Goal: Information Seeking & Learning: Learn about a topic

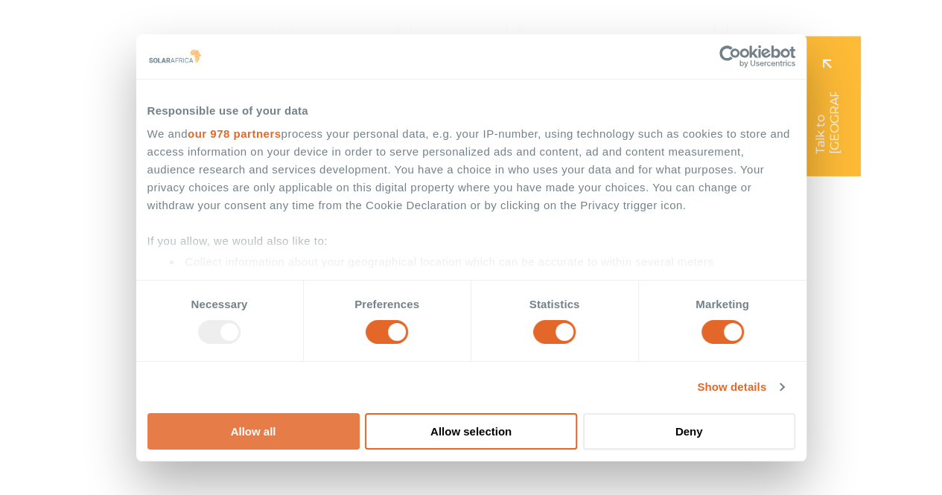
click at [360, 413] on button "Allow all" at bounding box center [253, 431] width 212 height 36
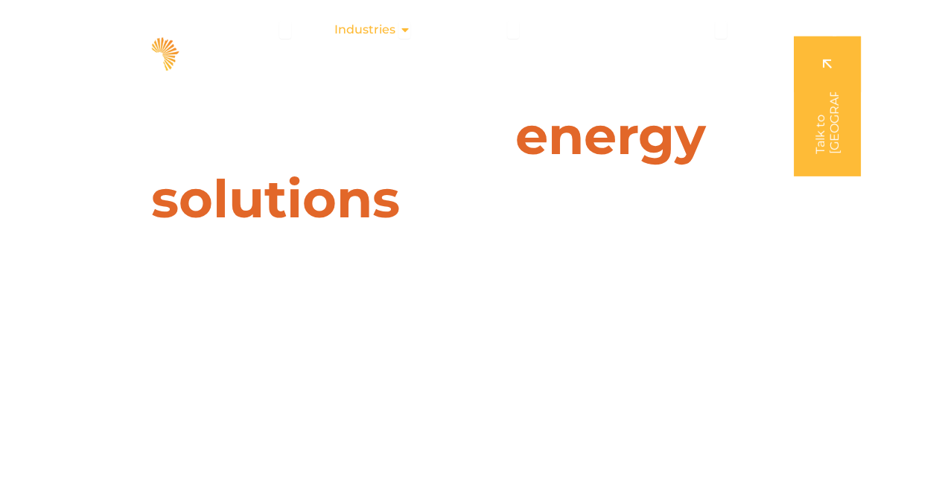
click at [399, 25] on div "Industries Close Industries Open Industries" at bounding box center [372, 30] width 101 height 30
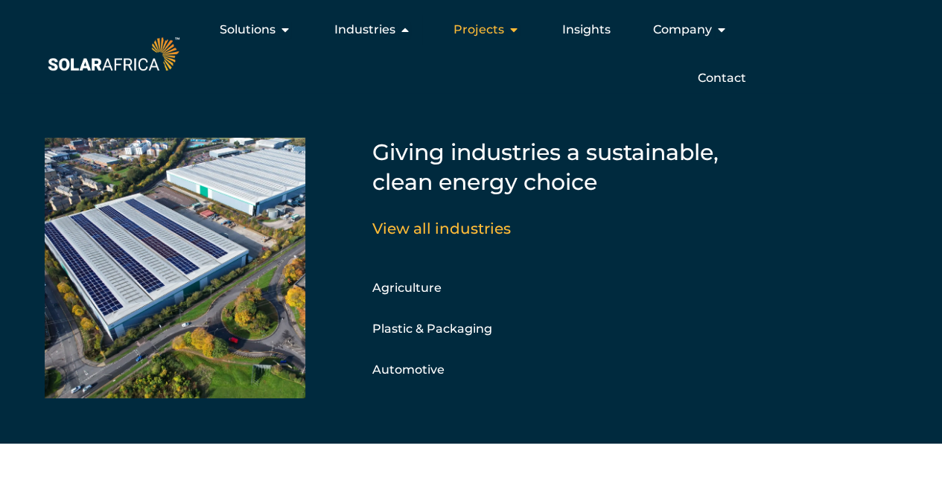
click at [508, 31] on icon "Menu" at bounding box center [513, 30] width 12 height 12
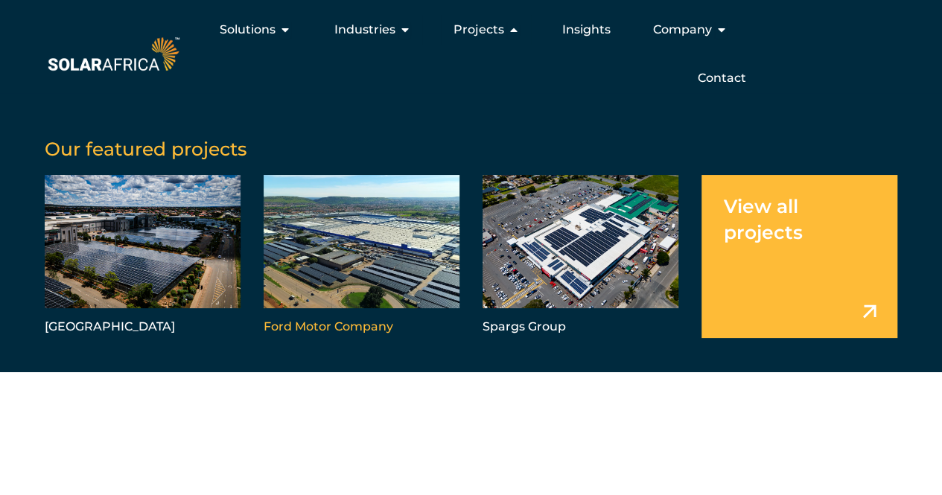
click at [365, 251] on link "Menu" at bounding box center [362, 256] width 196 height 163
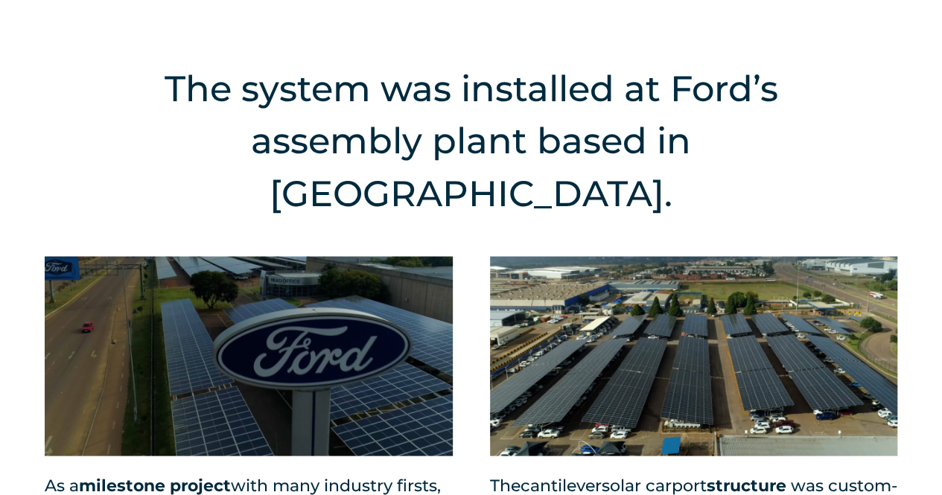
scroll to position [1340, 0]
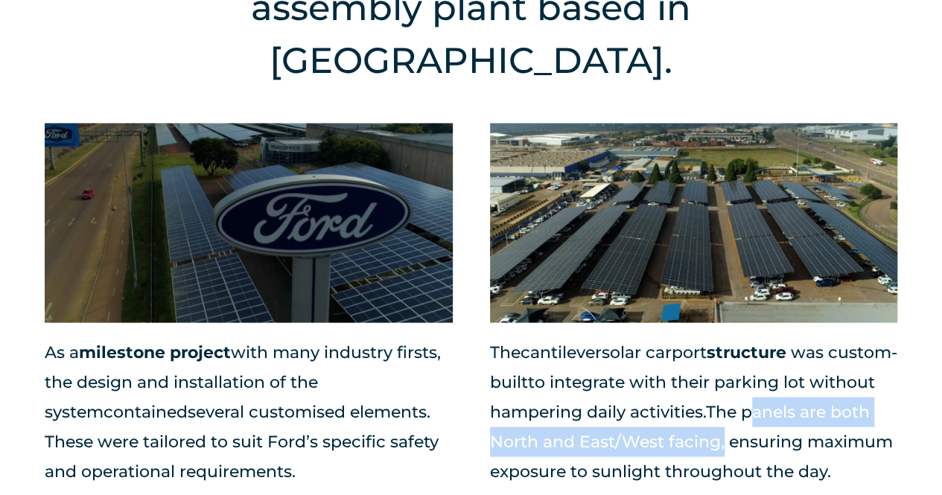
drag, startPoint x: 822, startPoint y: 334, endPoint x: 791, endPoint y: 364, distance: 43.2
click at [791, 401] on span "The panels are both North and East/West facing, ensuring maximum exposure to su…" at bounding box center [691, 441] width 403 height 80
copy span "panels are both North and East/West facing"
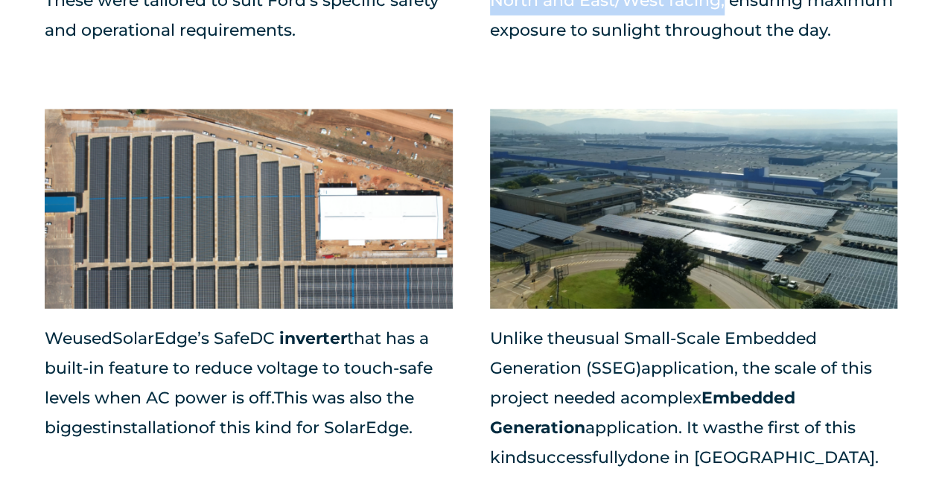
scroll to position [1787, 0]
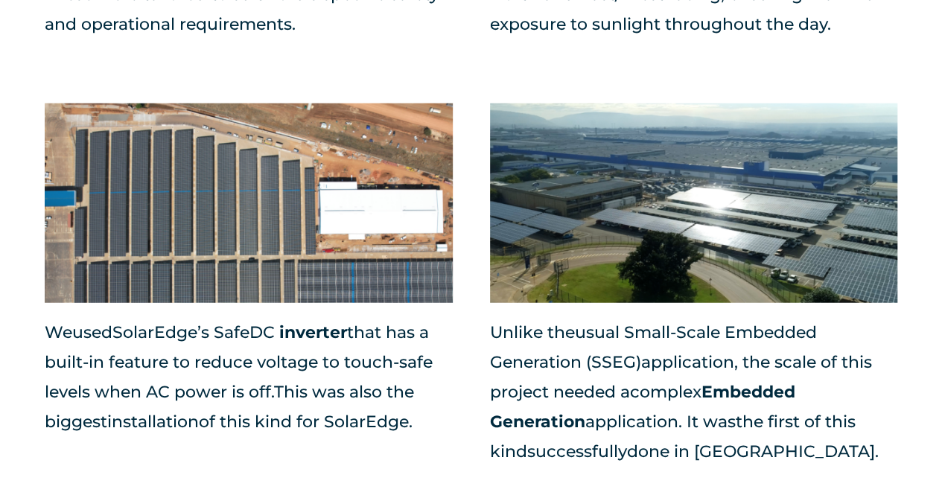
click at [745, 442] on span "done in Tshwane." at bounding box center [753, 452] width 252 height 20
copy span "Tshwane"
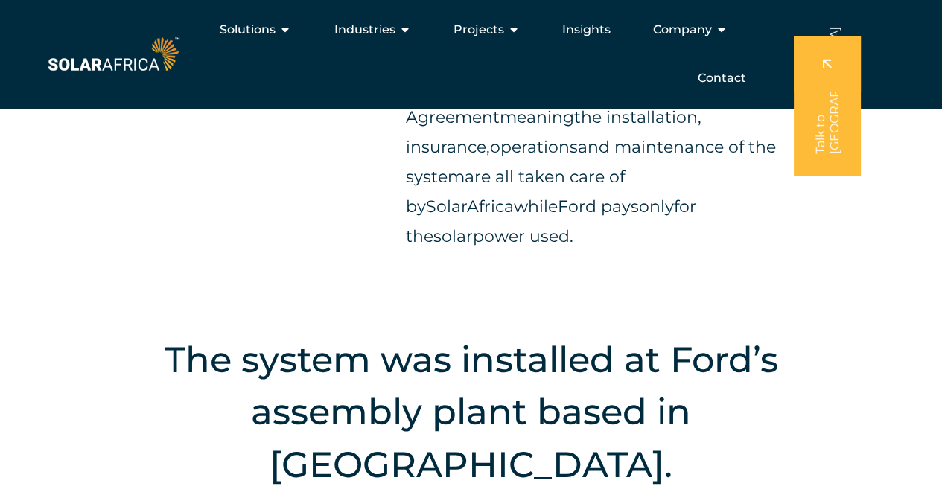
scroll to position [745, 0]
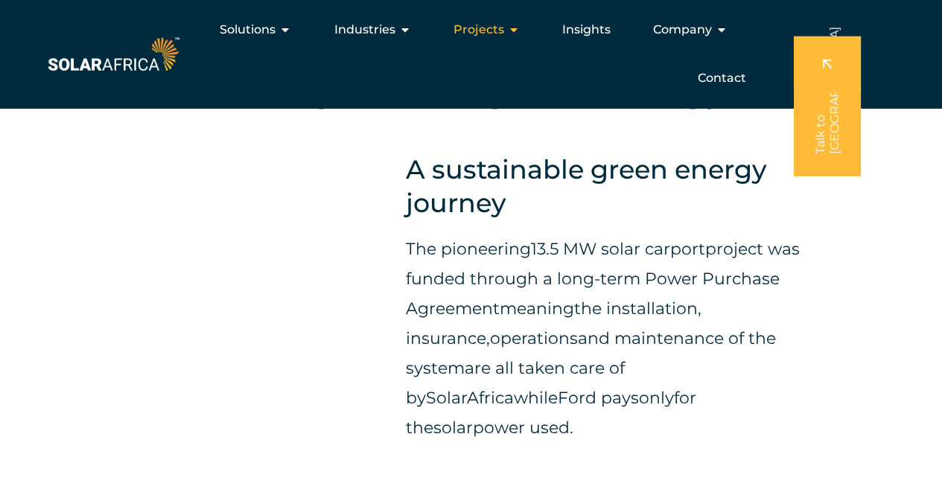
click at [487, 28] on span "Projects" at bounding box center [478, 30] width 51 height 18
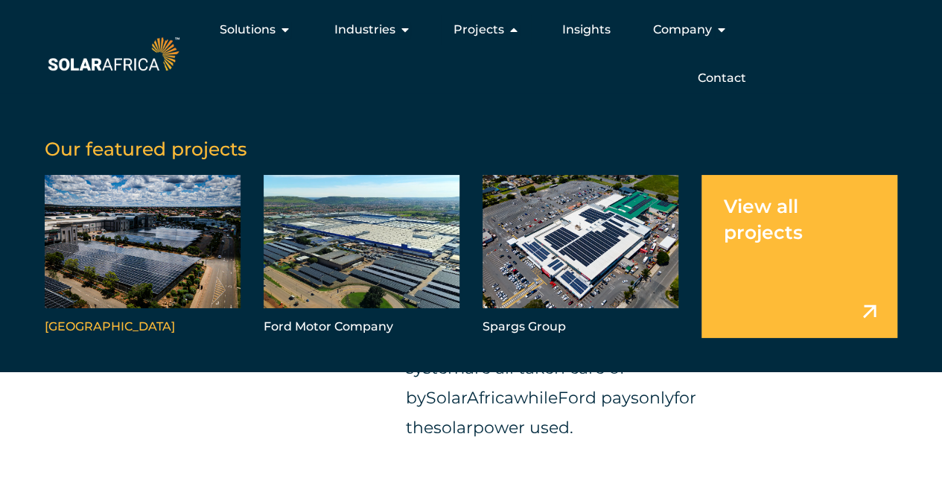
click at [120, 275] on link "Menu" at bounding box center [143, 256] width 196 height 163
click at [555, 245] on link "Menu" at bounding box center [581, 256] width 196 height 163
click at [860, 311] on link "Menu" at bounding box center [799, 256] width 196 height 163
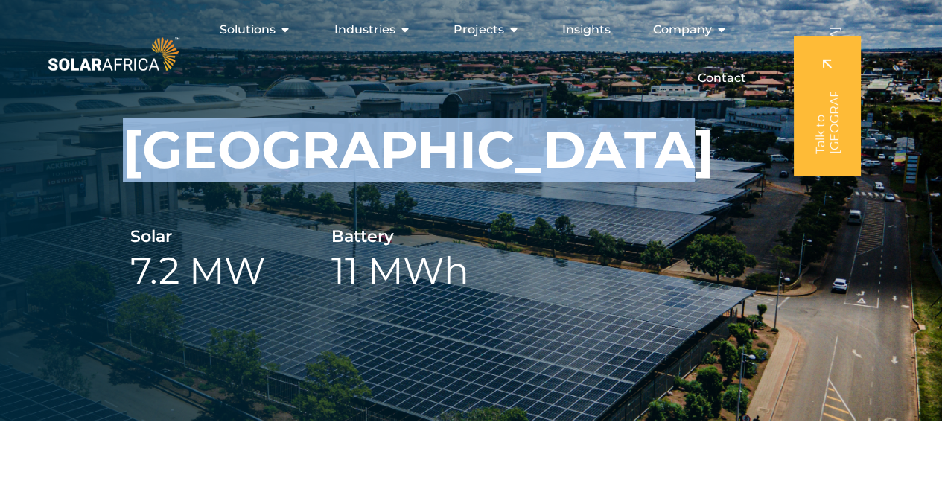
drag, startPoint x: 128, startPoint y: 153, endPoint x: 583, endPoint y: 176, distance: 455.6
click at [583, 176] on div "Trade Route Mall Solar 7.2 MW Battery 11 MWh" at bounding box center [471, 210] width 942 height 421
copy h1 "[GEOGRAPHIC_DATA]"
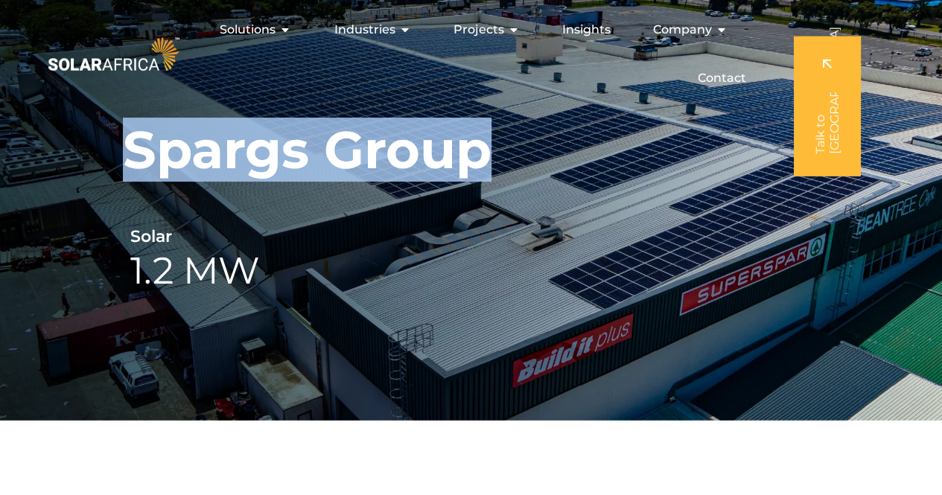
drag, startPoint x: 136, startPoint y: 153, endPoint x: 477, endPoint y: 157, distance: 341.8
click at [477, 157] on h1 "Spargs Group" at bounding box center [307, 149] width 369 height 63
copy h1 "Spargs Group"
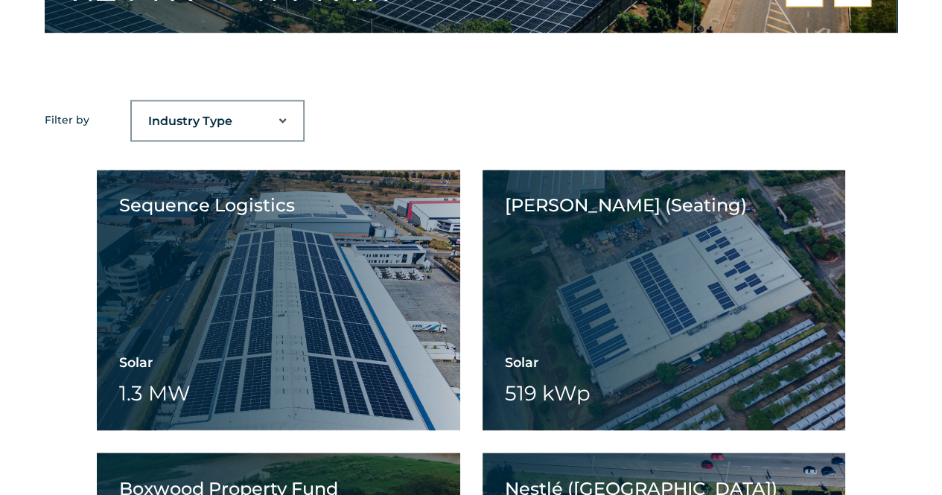
scroll to position [1043, 0]
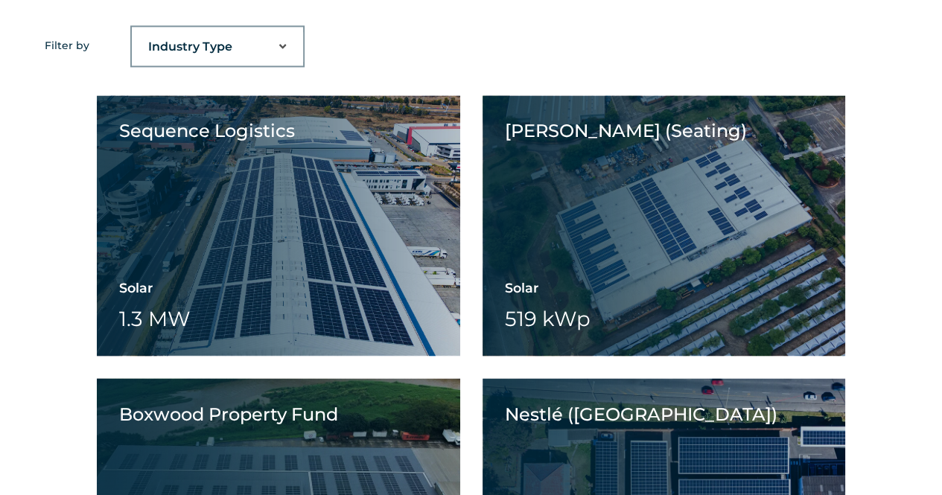
click at [267, 58] on select "Industry Type Agriculture Automotive Corporate Parks FMCG Food Processing Hospi…" at bounding box center [217, 47] width 171 height 30
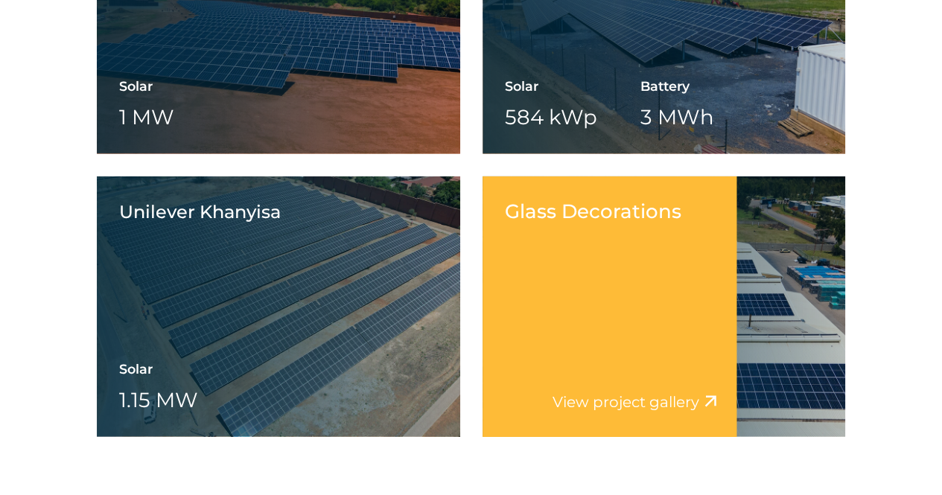
scroll to position [2096, 0]
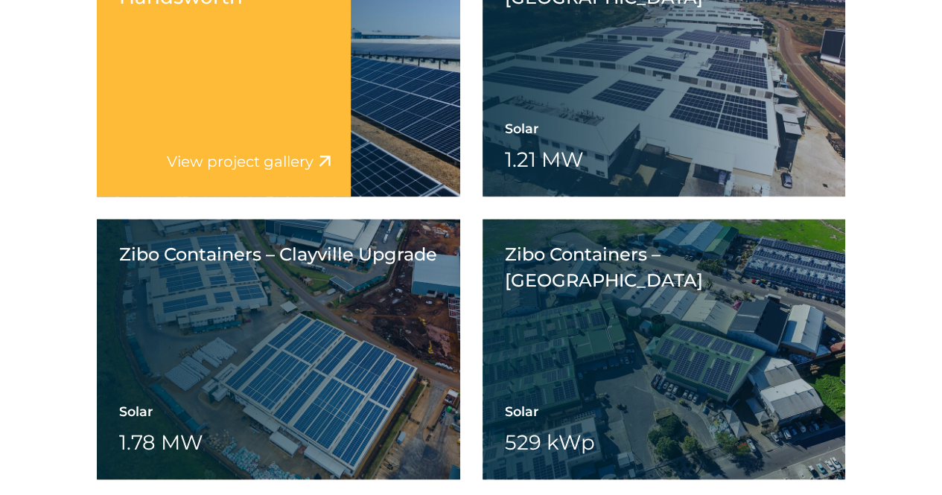
scroll to position [3823, 0]
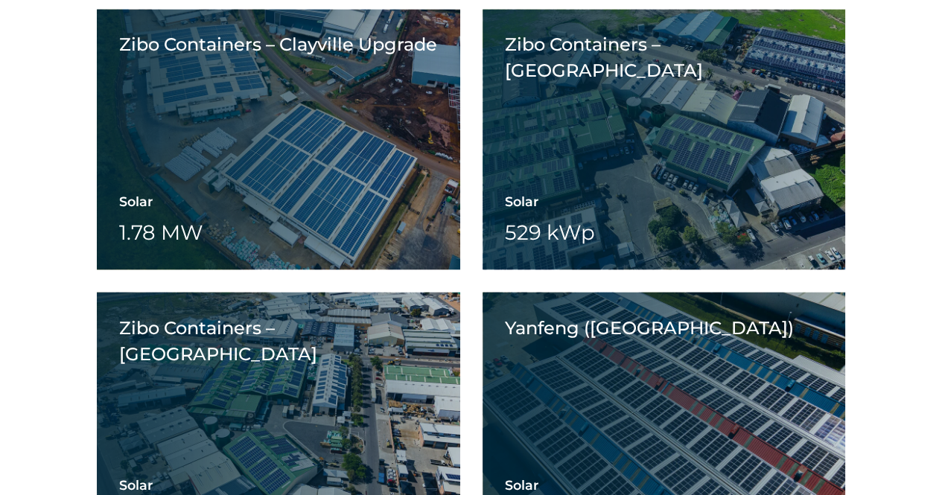
scroll to position [3972, 0]
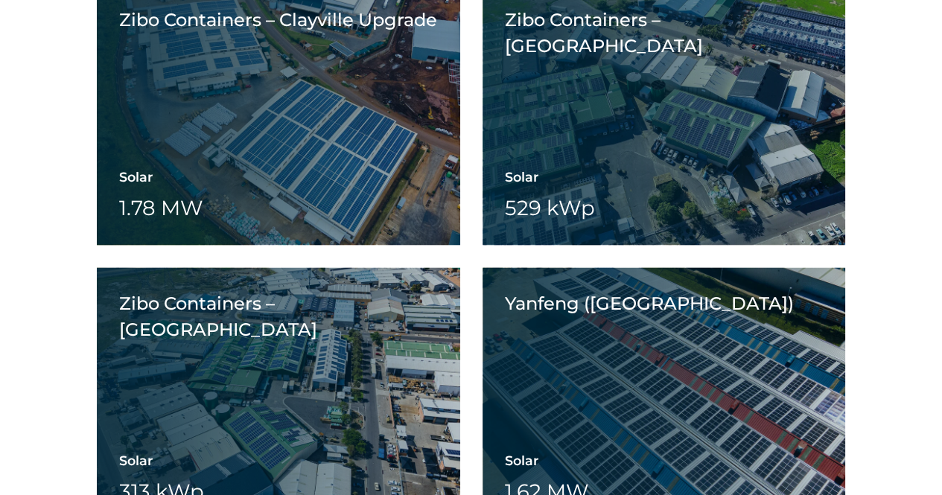
scroll to position [4047, 0]
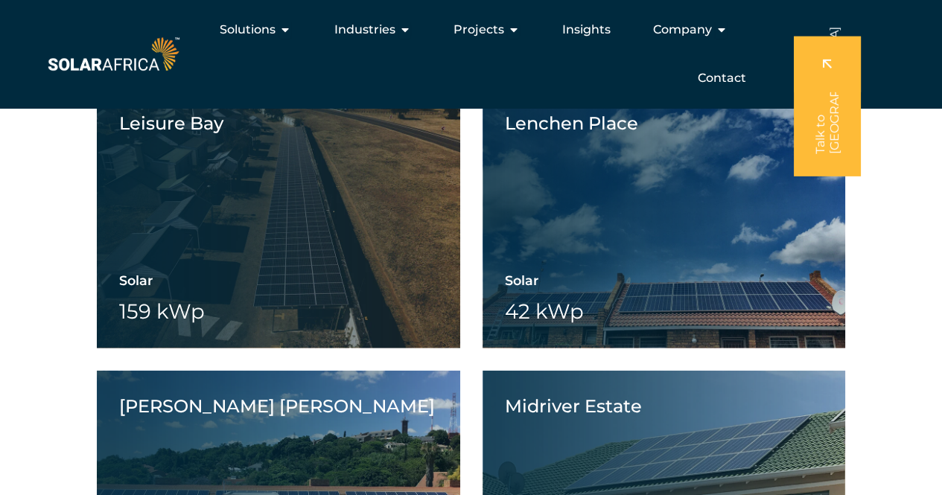
scroll to position [15678, 0]
